Goal: Task Accomplishment & Management: Use online tool/utility

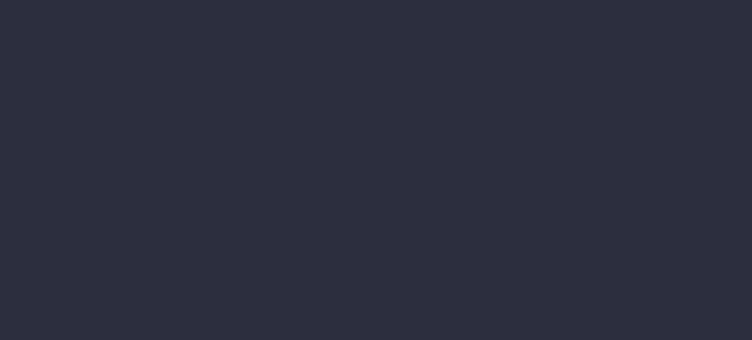
type input "[DATE] - [DATE]"
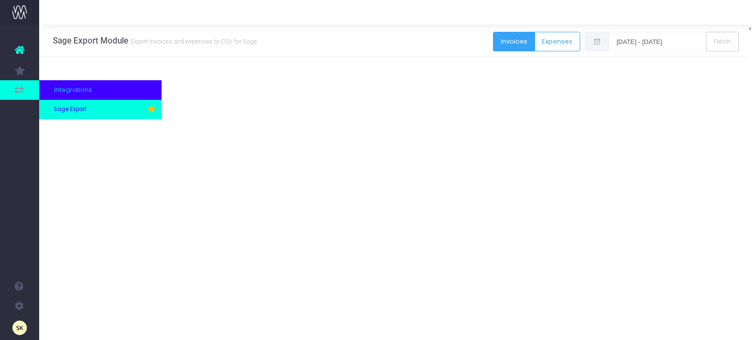
click at [77, 110] on span "Sage Export" at bounding box center [70, 109] width 33 height 9
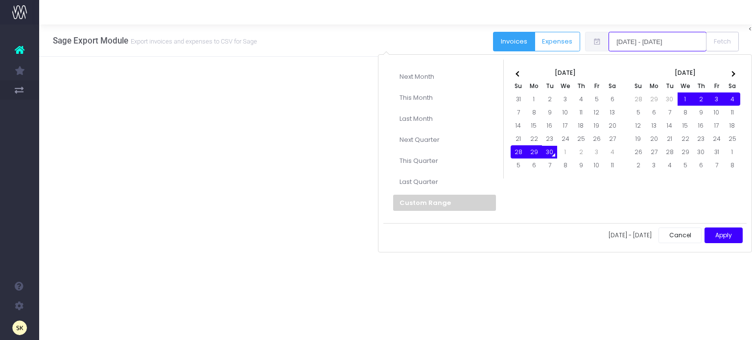
click at [646, 42] on input "[DATE] - [DATE]" at bounding box center [658, 42] width 98 height 20
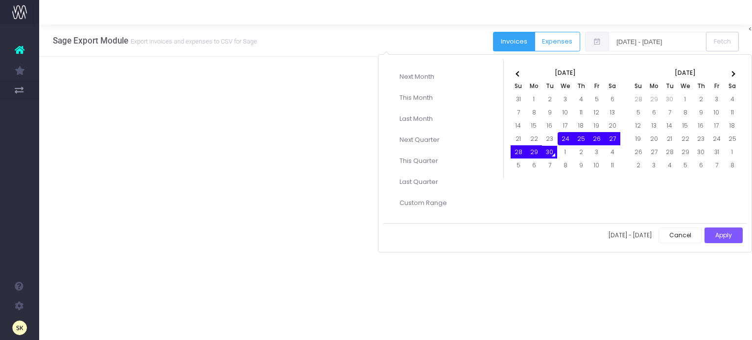
drag, startPoint x: 563, startPoint y: 139, endPoint x: 547, endPoint y: 152, distance: 21.2
click at [718, 228] on button "Apply" at bounding box center [724, 236] width 38 height 16
type input "24-09-2025 - 30-09-2025"
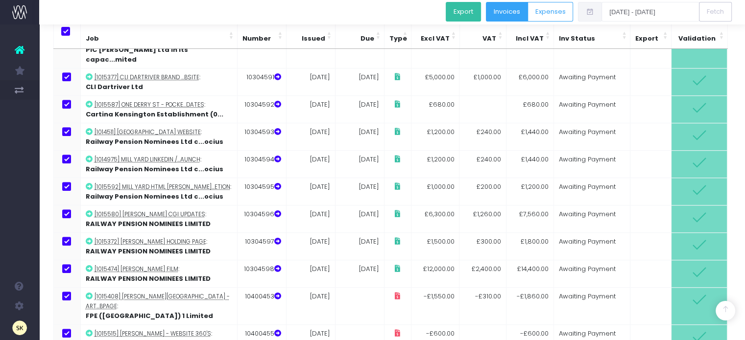
scroll to position [409, 0]
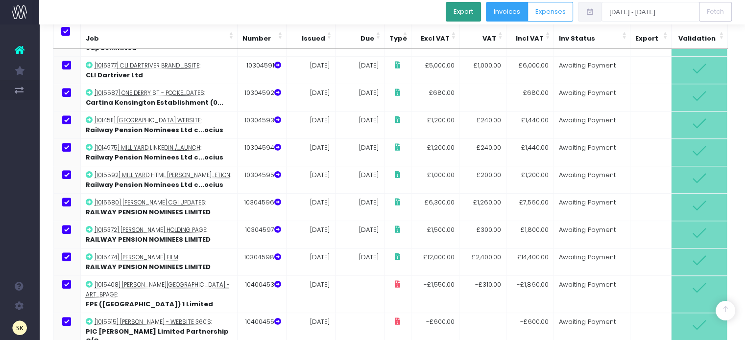
click at [471, 7] on button "Export" at bounding box center [463, 12] width 35 height 20
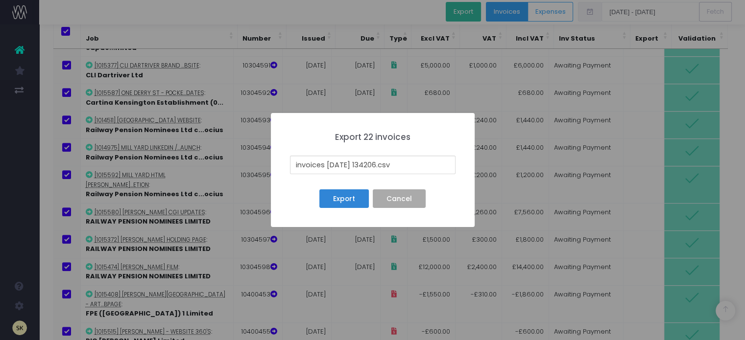
drag, startPoint x: 386, startPoint y: 164, endPoint x: 275, endPoint y: 151, distance: 111.5
click at [275, 151] on div "× Export 22 invoices invoices 25-09-30 134206.csv Export No Cancel" at bounding box center [373, 170] width 204 height 114
type input "24th Sep to 30th Sep 2025 .csv"
click at [341, 197] on button "Export" at bounding box center [343, 199] width 49 height 19
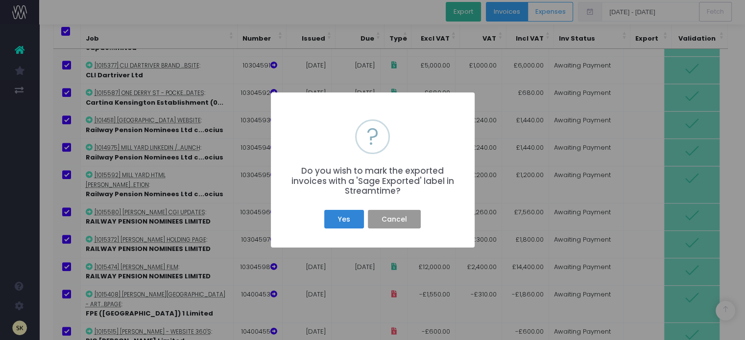
click at [397, 221] on button "Cancel" at bounding box center [394, 219] width 52 height 19
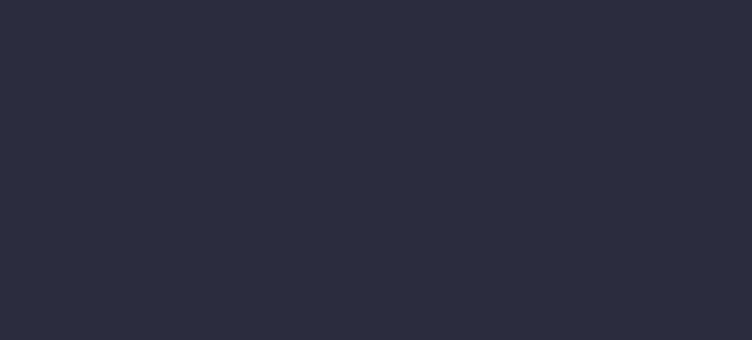
type input "[DATE] - [DATE]"
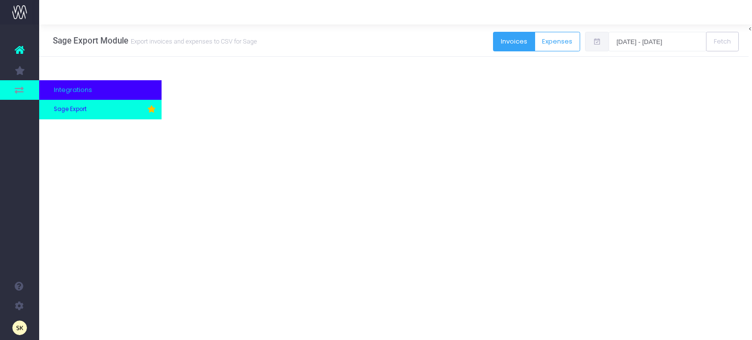
click at [74, 109] on span "Sage Export" at bounding box center [70, 109] width 33 height 9
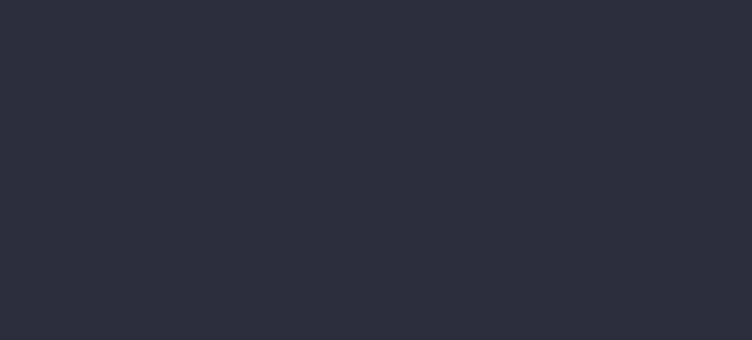
click at [653, 39] on div at bounding box center [376, 170] width 752 height 340
type input "[DATE] - [DATE]"
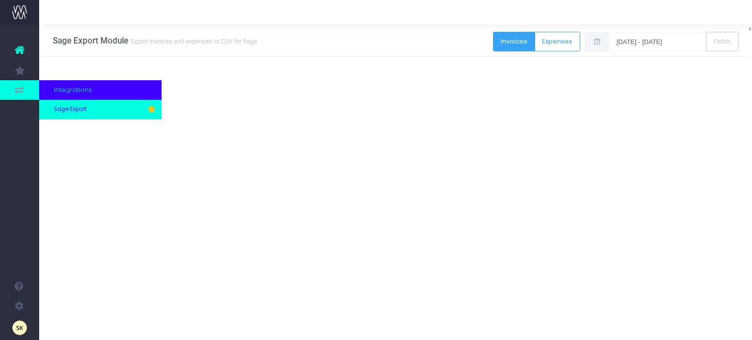
click at [77, 112] on span "Sage Export" at bounding box center [70, 109] width 33 height 9
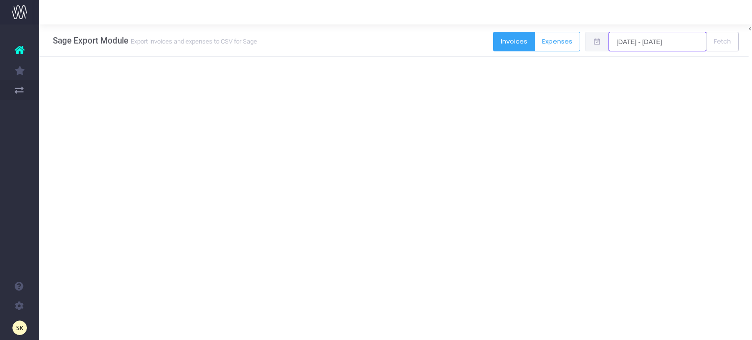
click at [658, 38] on input "[DATE] - [DATE]" at bounding box center [658, 42] width 98 height 20
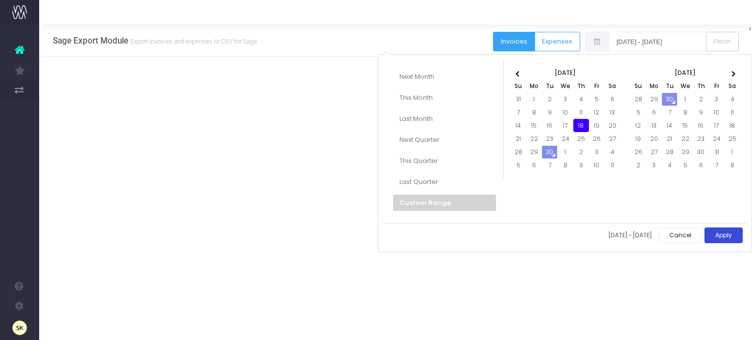
click at [724, 233] on button "Apply" at bounding box center [724, 236] width 38 height 16
type input "[DATE] - [DATE]"
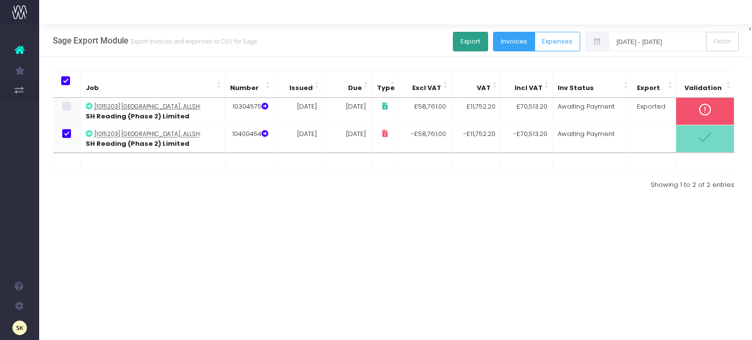
click at [476, 45] on button "Export" at bounding box center [470, 42] width 35 height 20
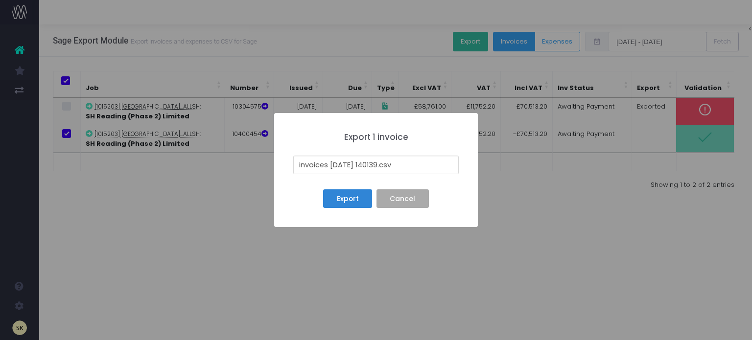
drag, startPoint x: 387, startPoint y: 166, endPoint x: 286, endPoint y: 164, distance: 101.4
click at [286, 164] on div "× Export 1 invoice invoices [DATE] 140139.csv Export No Cancel" at bounding box center [376, 170] width 204 height 114
type input "10400454 [DATE] .csv"
click at [344, 198] on button "Export" at bounding box center [347, 199] width 49 height 19
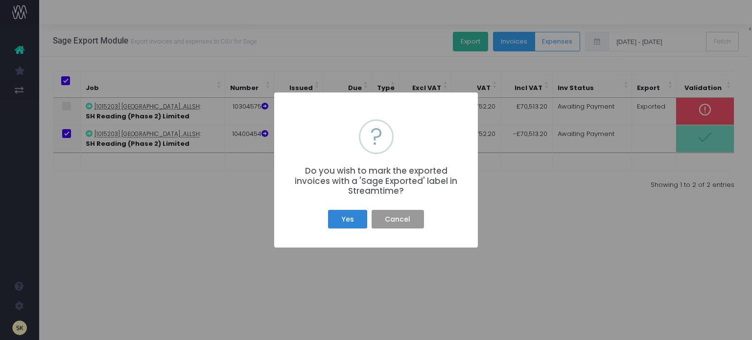
click at [403, 216] on button "Cancel" at bounding box center [398, 219] width 52 height 19
